Goal: Task Accomplishment & Management: Manage account settings

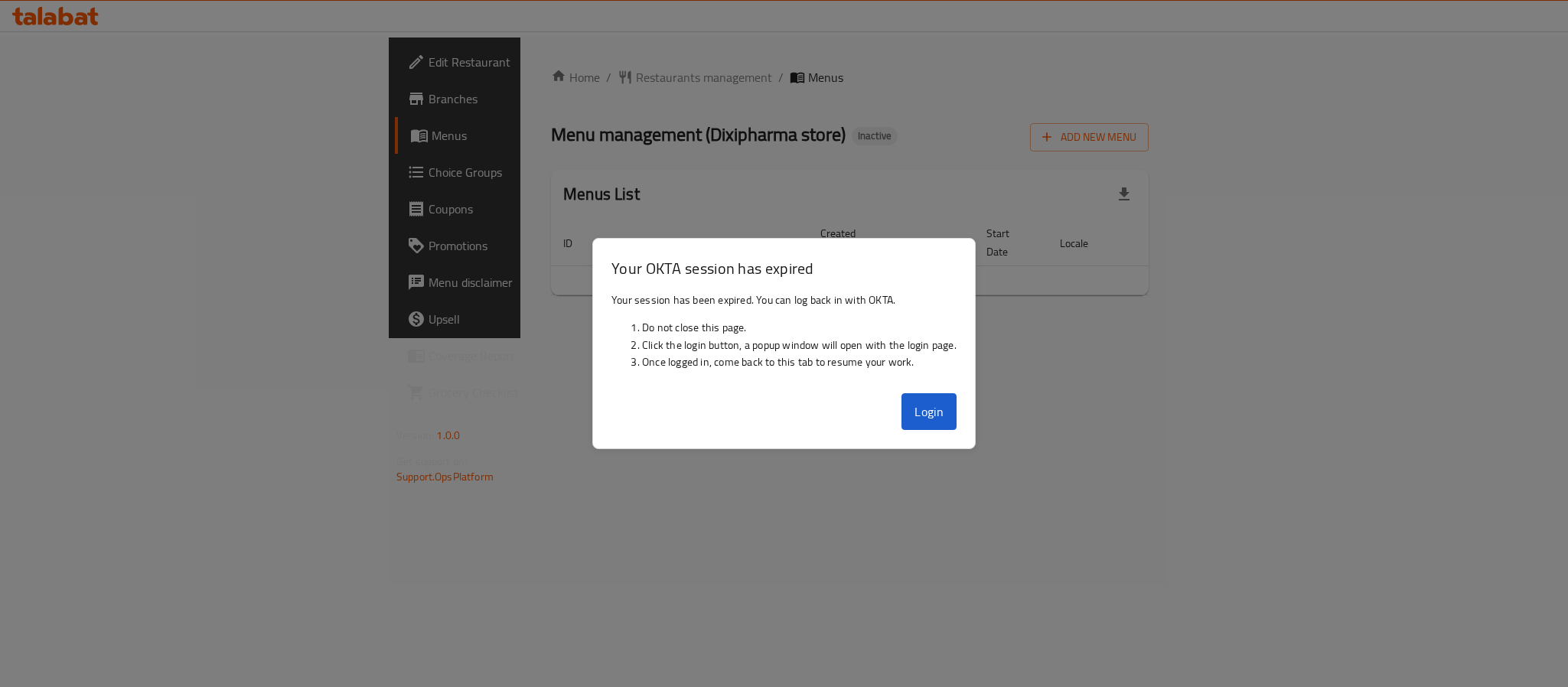
click at [927, 416] on button "Login" at bounding box center [929, 412] width 55 height 37
click at [921, 338] on div "Home / Restaurants management / Menus Menu management ( Dixipharma store ) Inac…" at bounding box center [850, 188] width 659 height 300
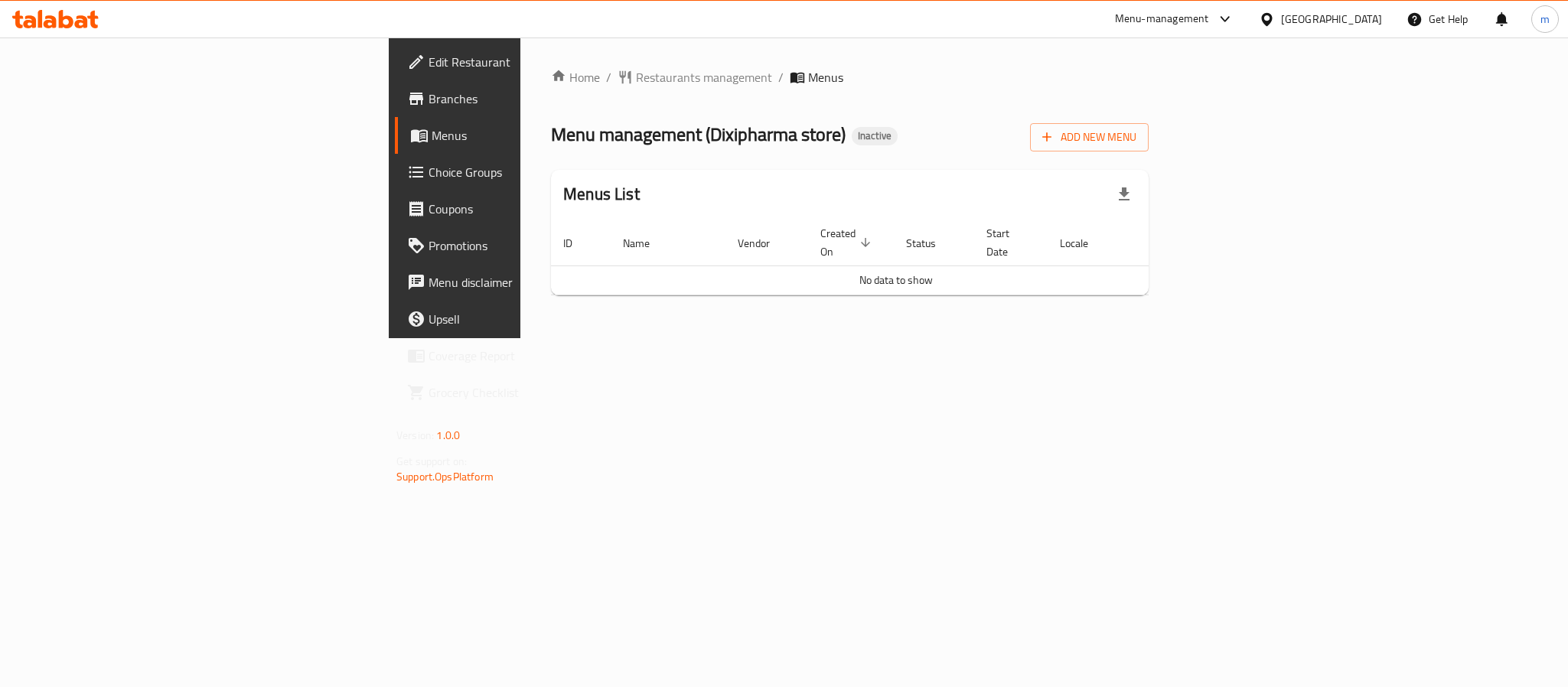
click at [1370, 18] on div "Qatar" at bounding box center [1331, 19] width 101 height 17
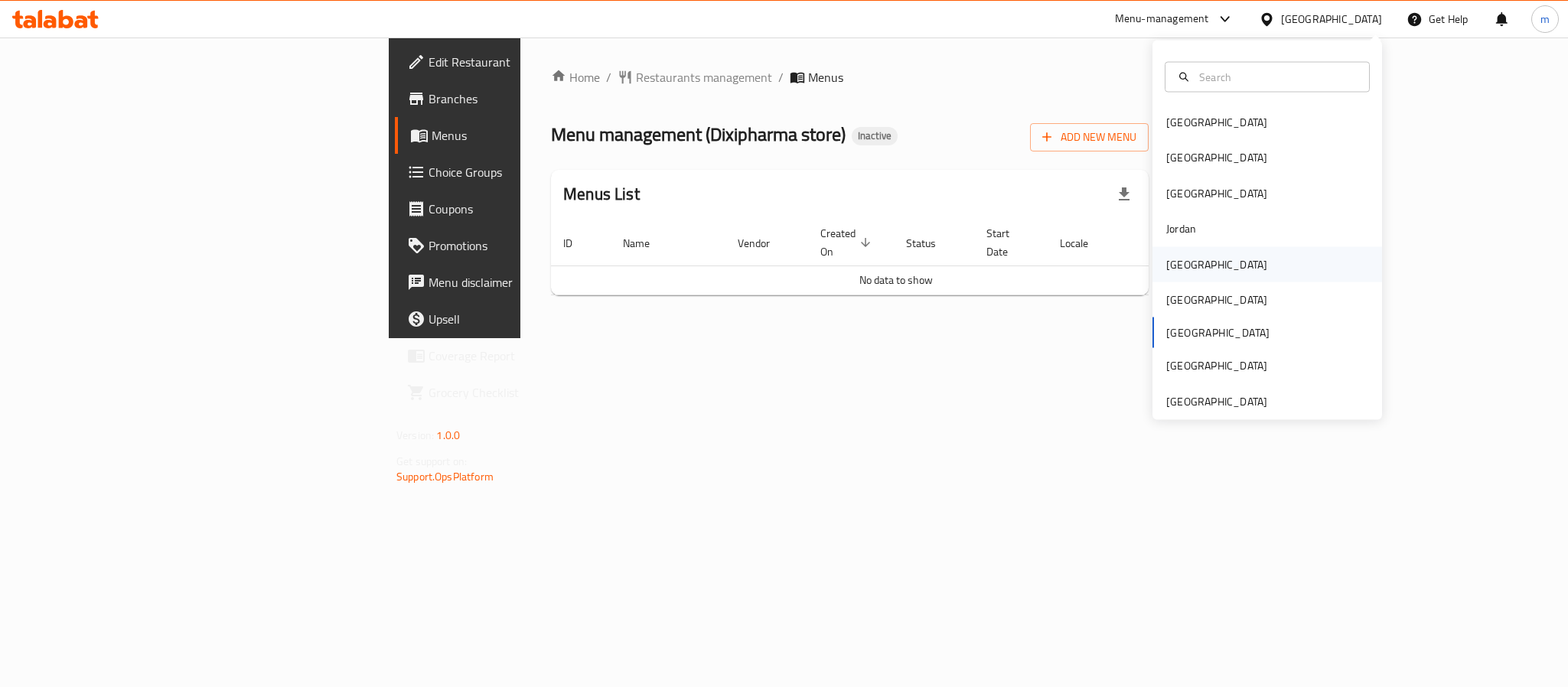
click at [1183, 264] on div "[GEOGRAPHIC_DATA]" at bounding box center [1216, 264] width 125 height 35
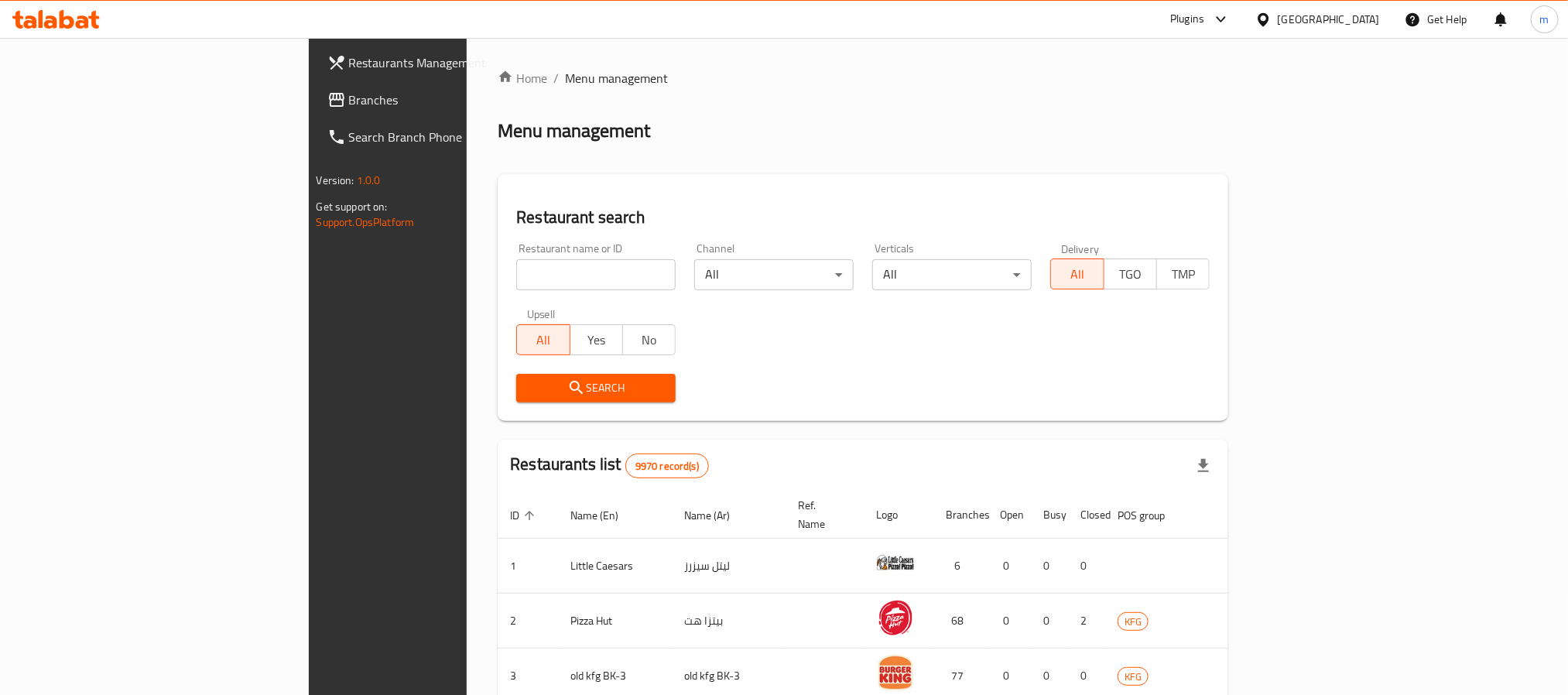
click at [349, 93] on span "Branches" at bounding box center [453, 100] width 209 height 18
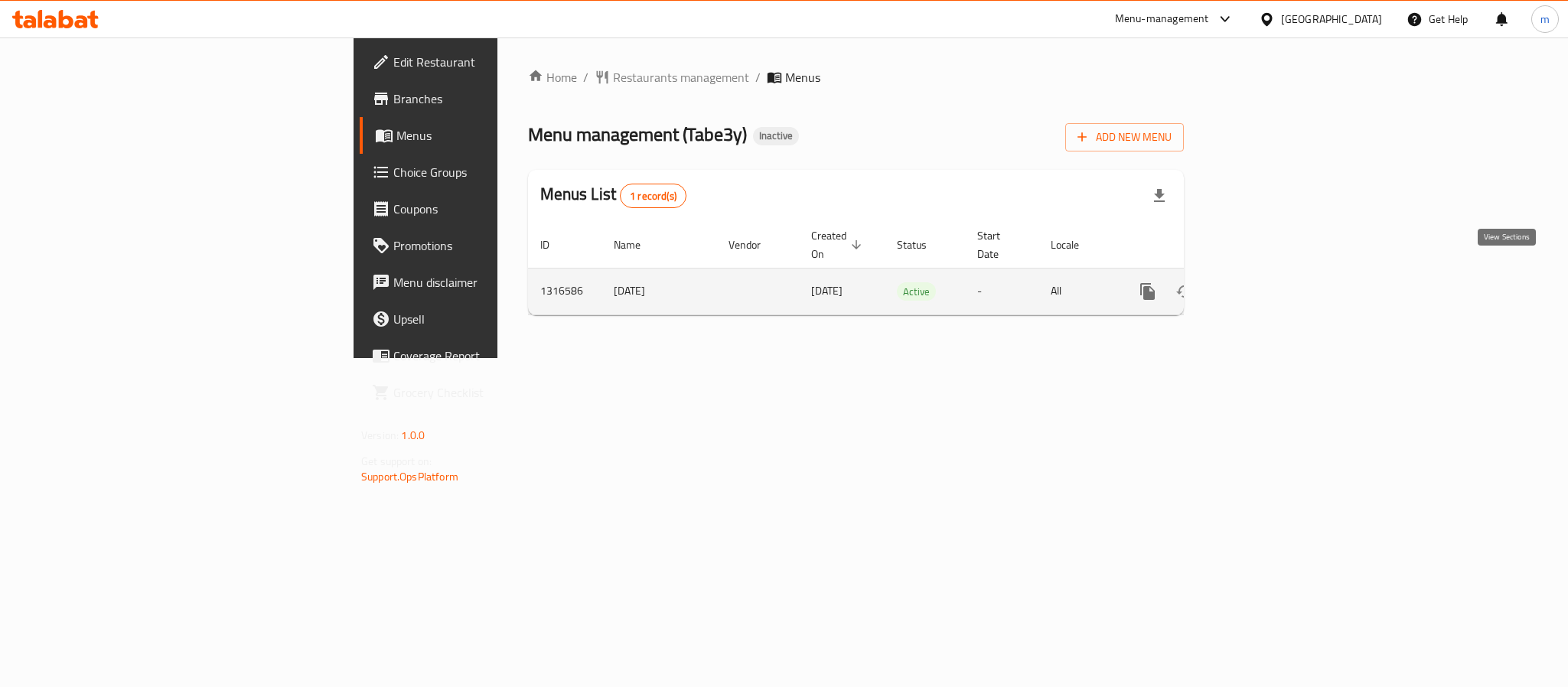
click at [1268, 282] on icon "enhanced table" at bounding box center [1258, 291] width 18 height 18
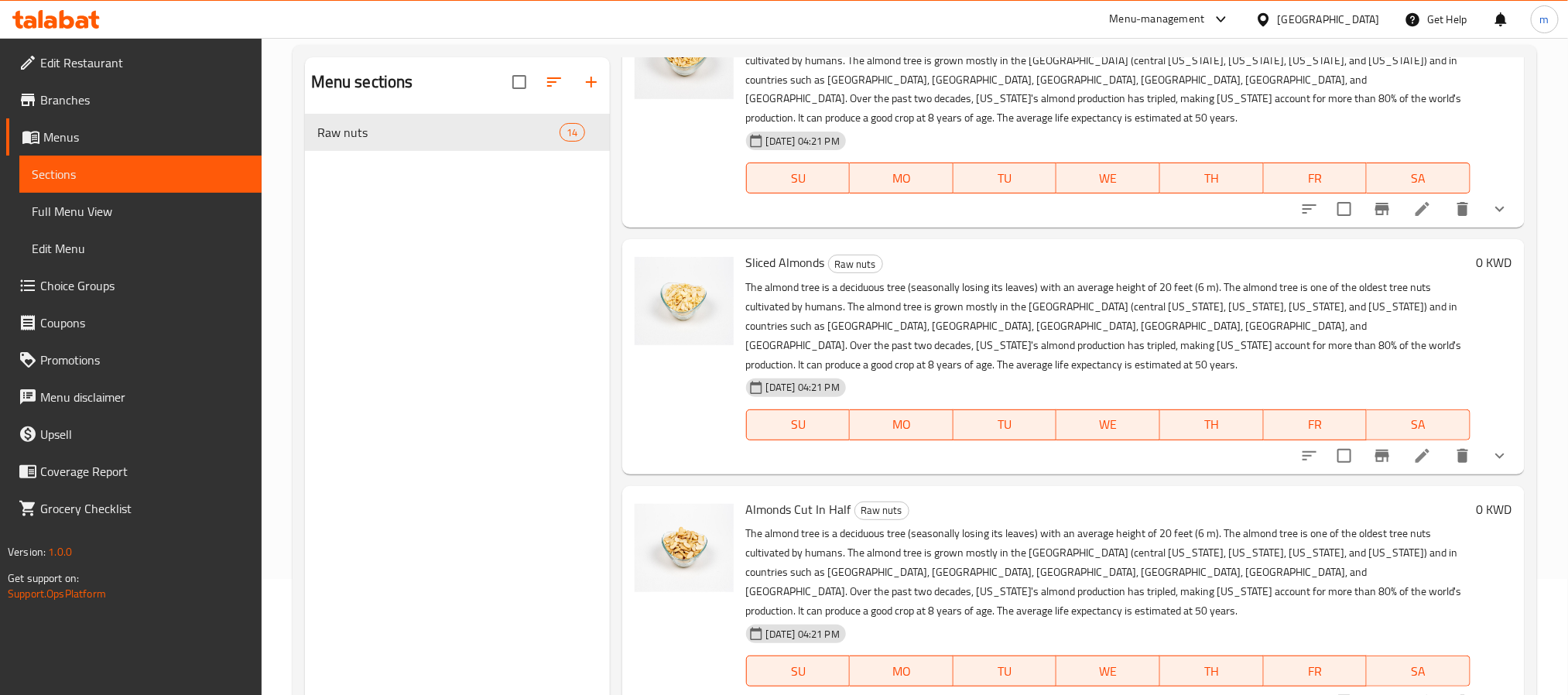
scroll to position [217, 0]
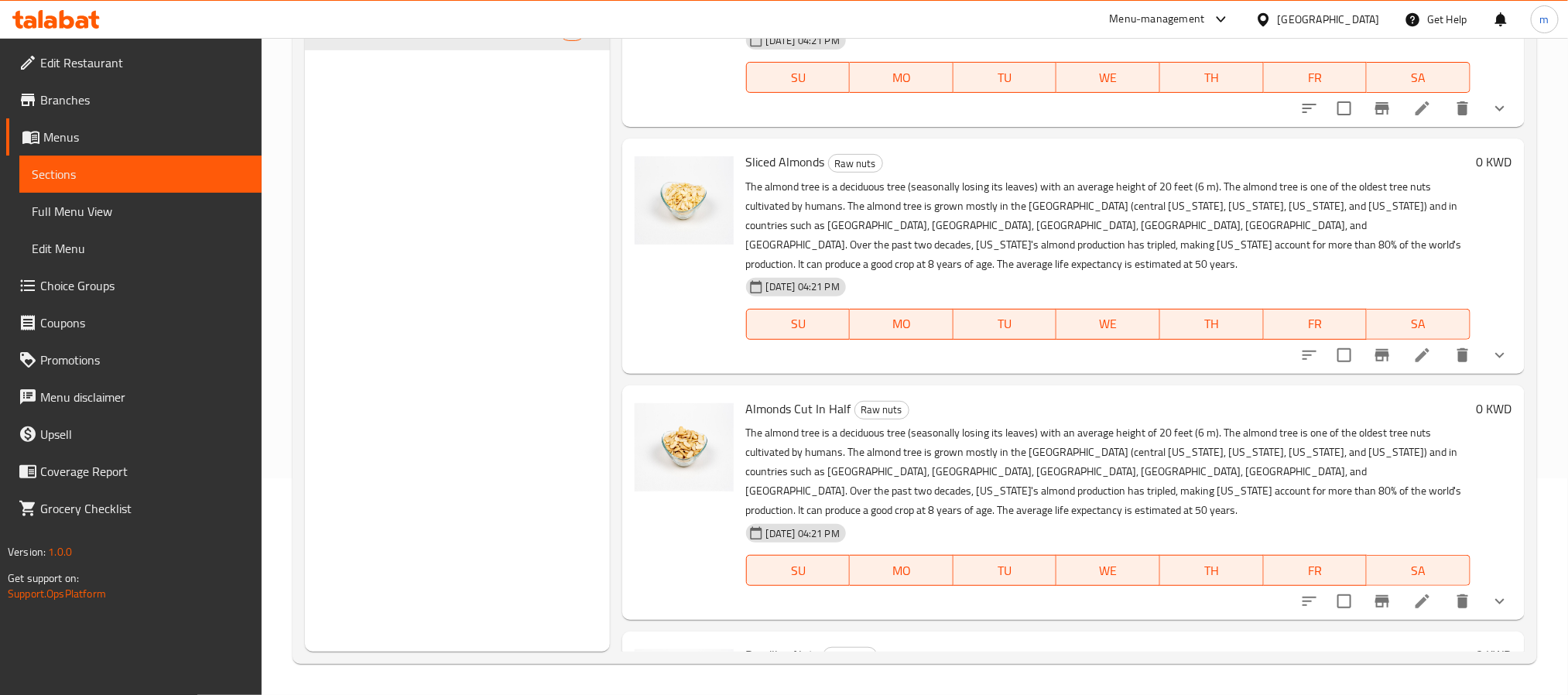
click at [437, 222] on div "Menu sections Raw nuts 14" at bounding box center [457, 304] width 305 height 695
click at [346, 165] on div "Menu sections Raw nuts 14" at bounding box center [457, 304] width 305 height 695
click at [541, 230] on div "Menu sections Raw nuts 14" at bounding box center [457, 304] width 305 height 695
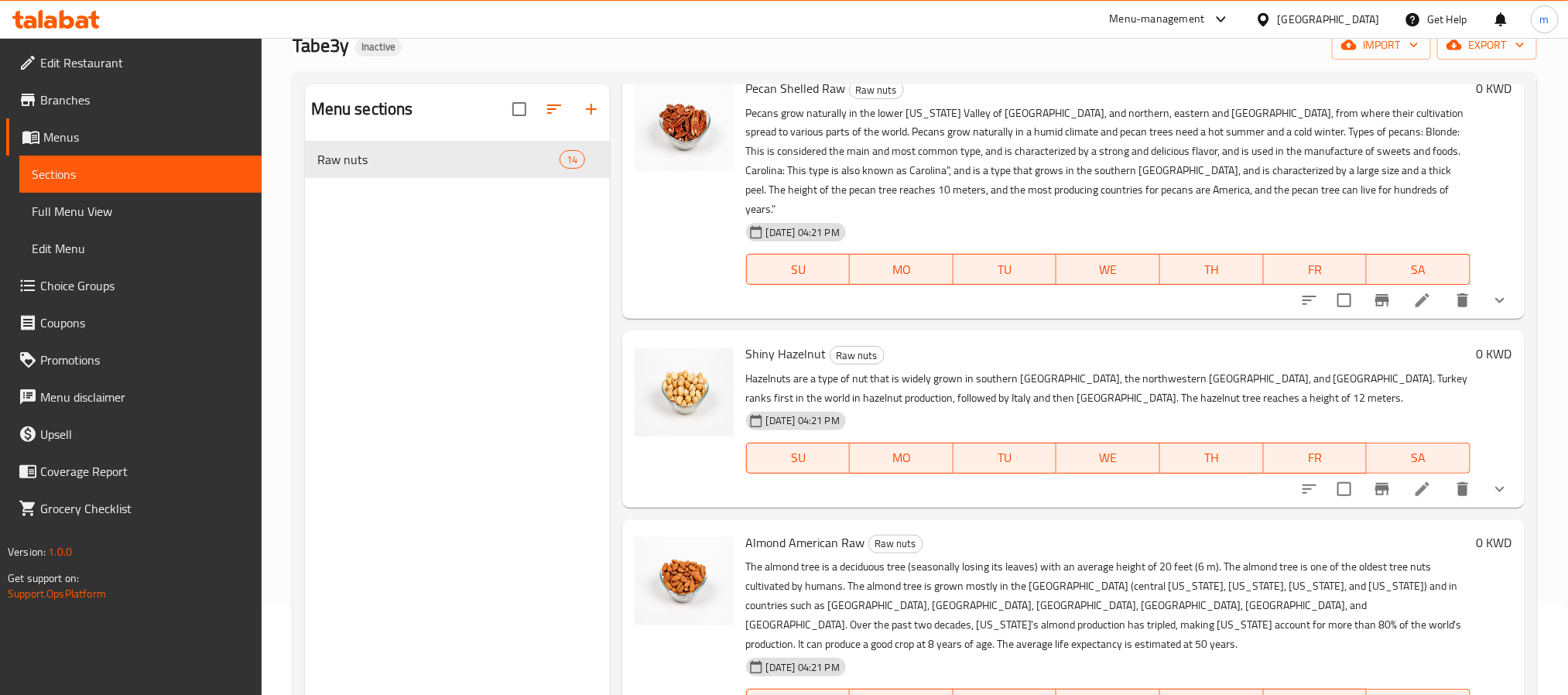
scroll to position [0, 0]
